Goal: Task Accomplishment & Management: Manage account settings

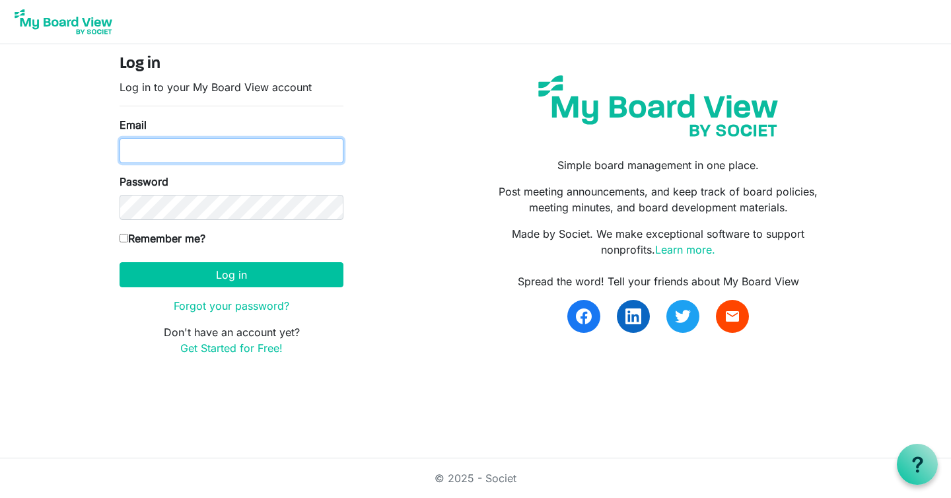
click at [267, 151] on input "Email" at bounding box center [231, 150] width 224 height 25
type input "[PERSON_NAME][EMAIL_ADDRESS][PERSON_NAME][DOMAIN_NAME]"
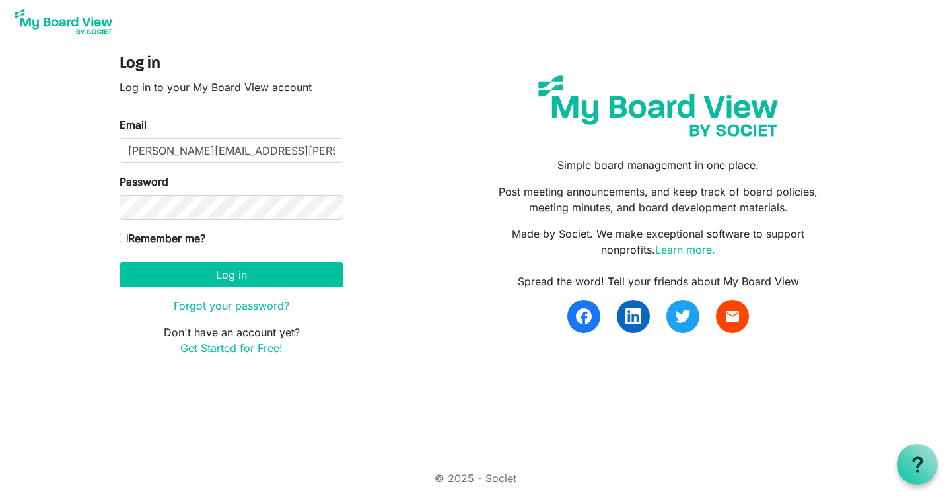
click at [184, 235] on label "Remember me?" at bounding box center [162, 238] width 86 height 16
click at [128, 235] on input "Remember me?" at bounding box center [123, 238] width 9 height 9
checkbox input "true"
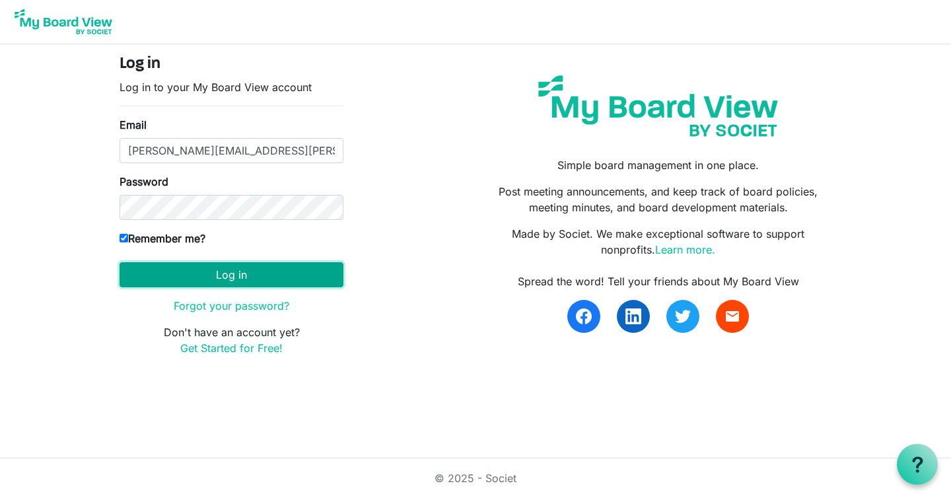
click at [284, 275] on button "Log in" at bounding box center [231, 274] width 224 height 25
